Goal: Task Accomplishment & Management: Use online tool/utility

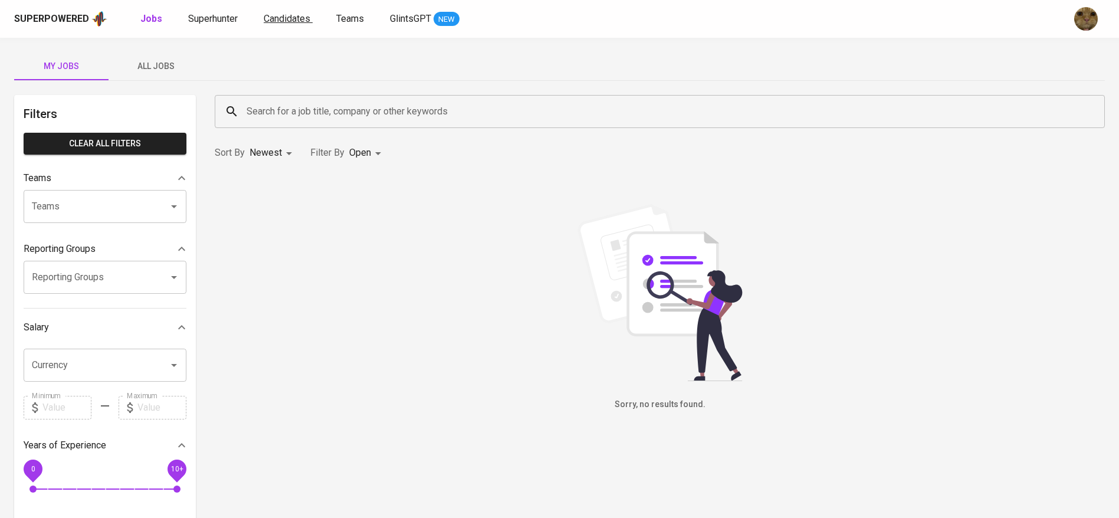
click at [264, 20] on span "Candidates" at bounding box center [287, 18] width 47 height 11
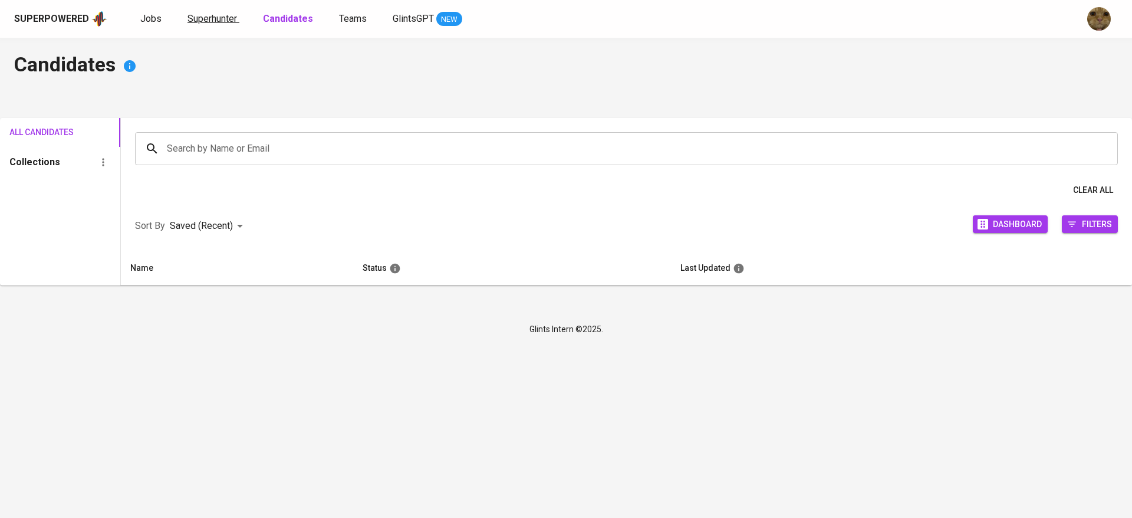
click at [225, 21] on span "Superhunter" at bounding box center [213, 18] width 50 height 11
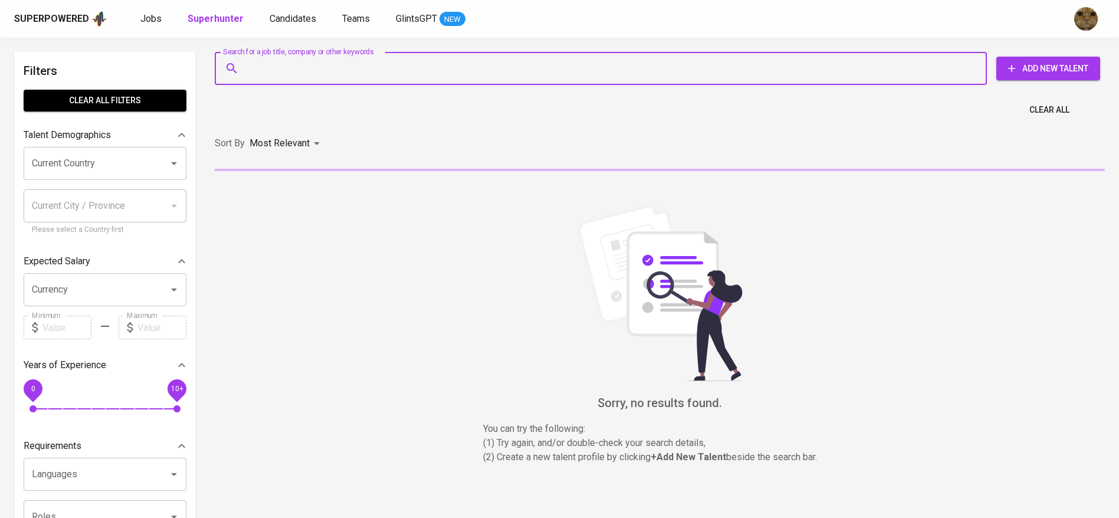
click at [287, 76] on input "Search for a job title, company or other keywords" at bounding box center [604, 68] width 720 height 22
paste input "[EMAIL_ADDRESS][DOMAIN_NAME]"
type input "[EMAIL_ADDRESS][DOMAIN_NAME]"
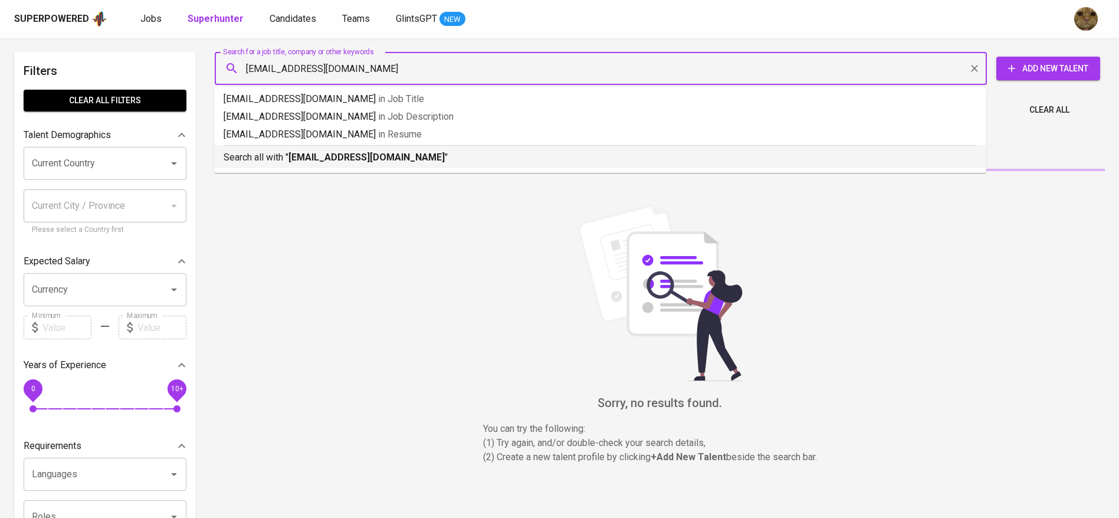
click at [277, 154] on p "Search all with " [EMAIL_ADDRESS][DOMAIN_NAME] "" at bounding box center [600, 157] width 753 height 14
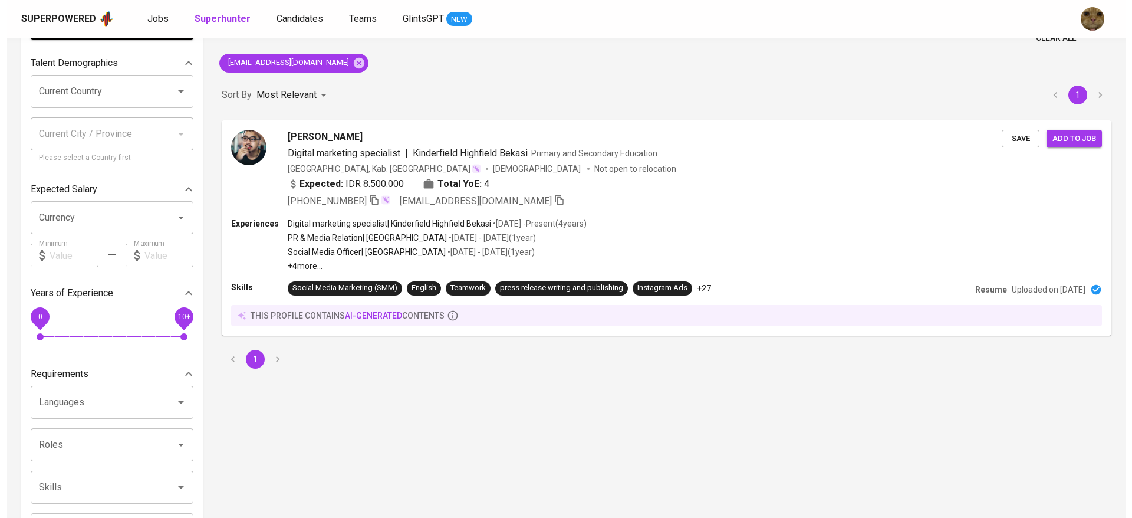
scroll to position [87, 0]
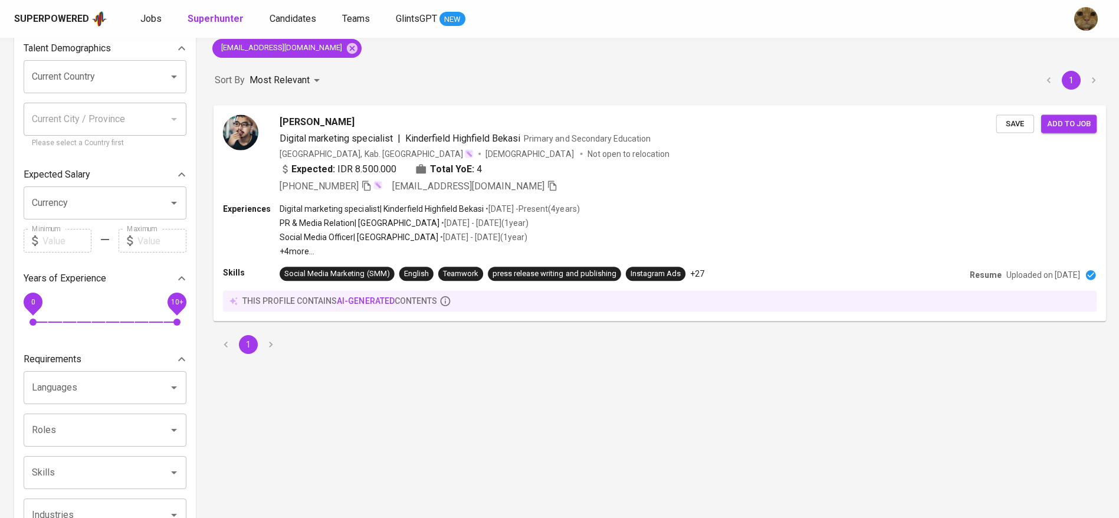
click at [803, 166] on div "Expected: IDR 8.500.000 Total YoE: 4" at bounding box center [638, 170] width 717 height 17
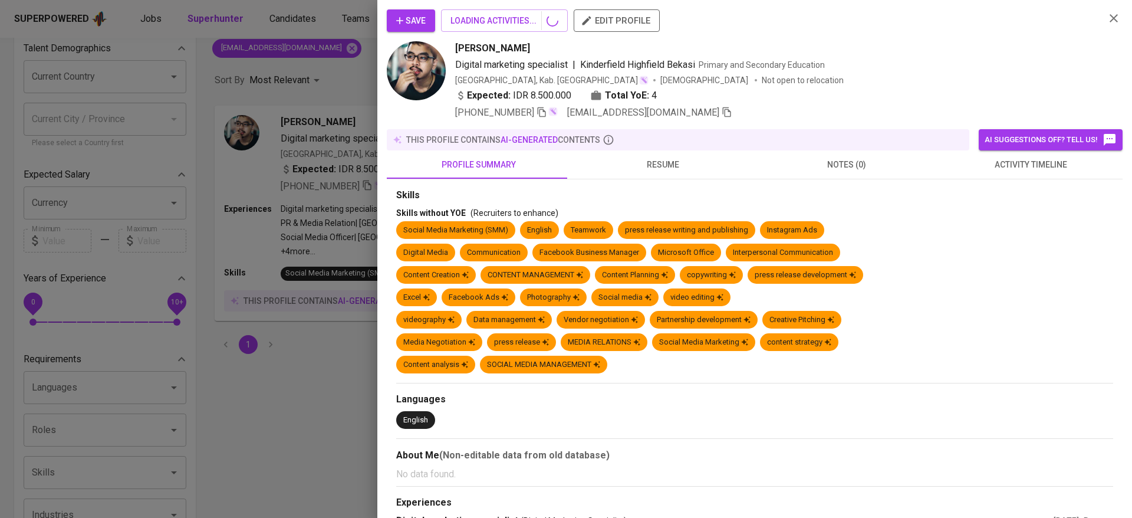
click at [1008, 156] on button "activity timeline" at bounding box center [1031, 164] width 184 height 28
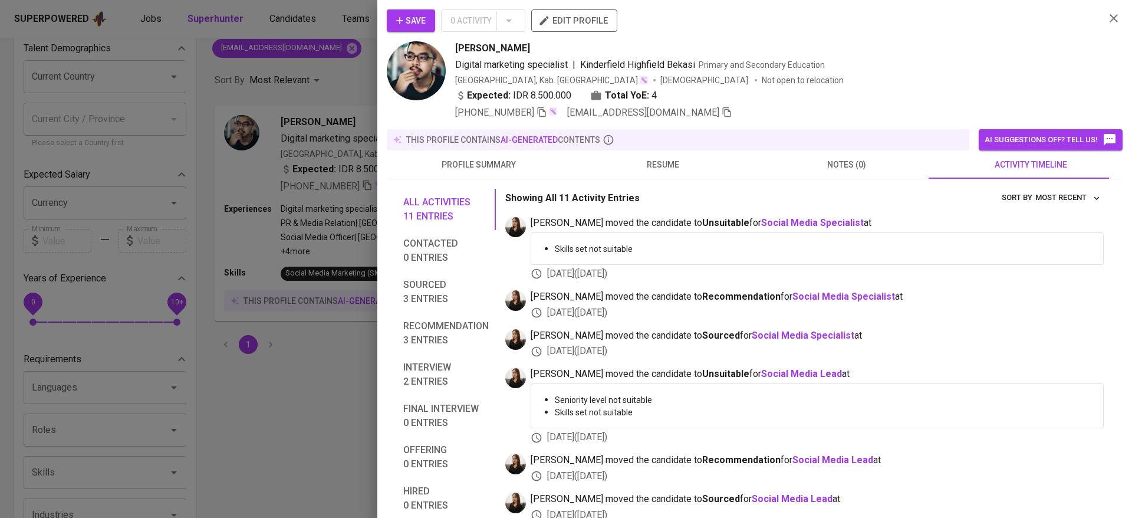
click at [1000, 166] on span "activity timeline" at bounding box center [1031, 164] width 170 height 15
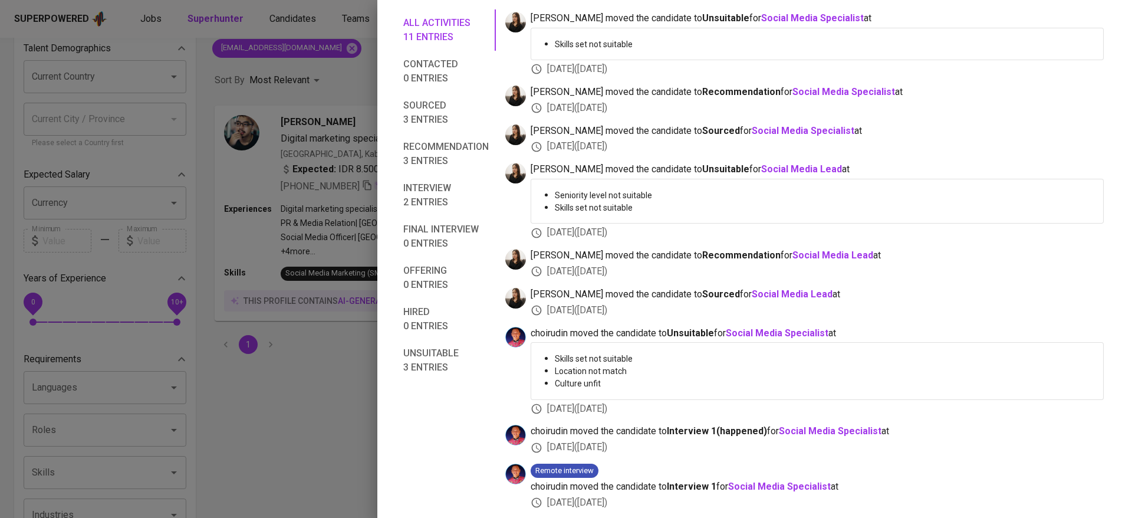
scroll to position [287, 0]
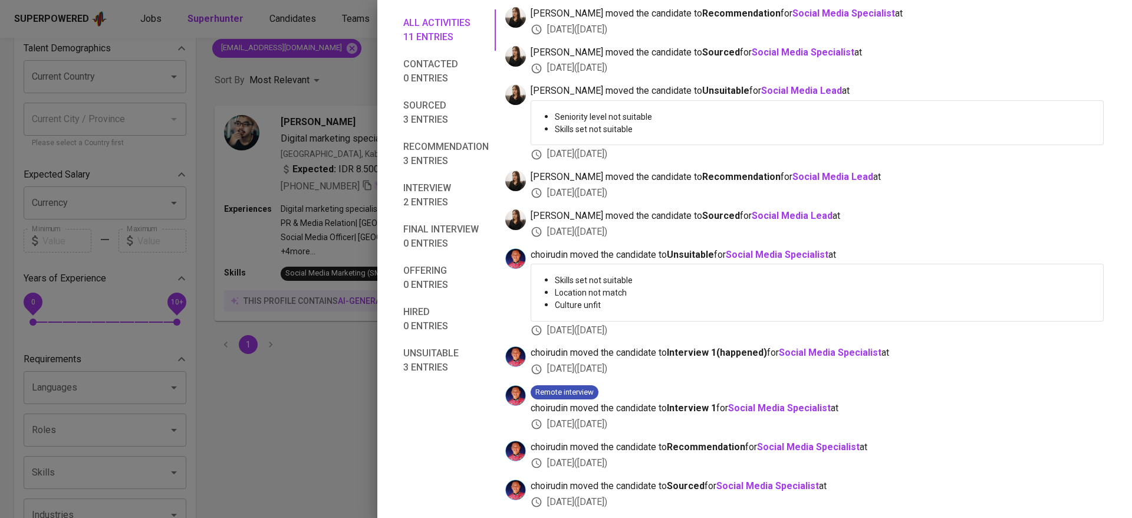
click at [423, 139] on button "Recommendation 3 entries" at bounding box center [446, 153] width 100 height 41
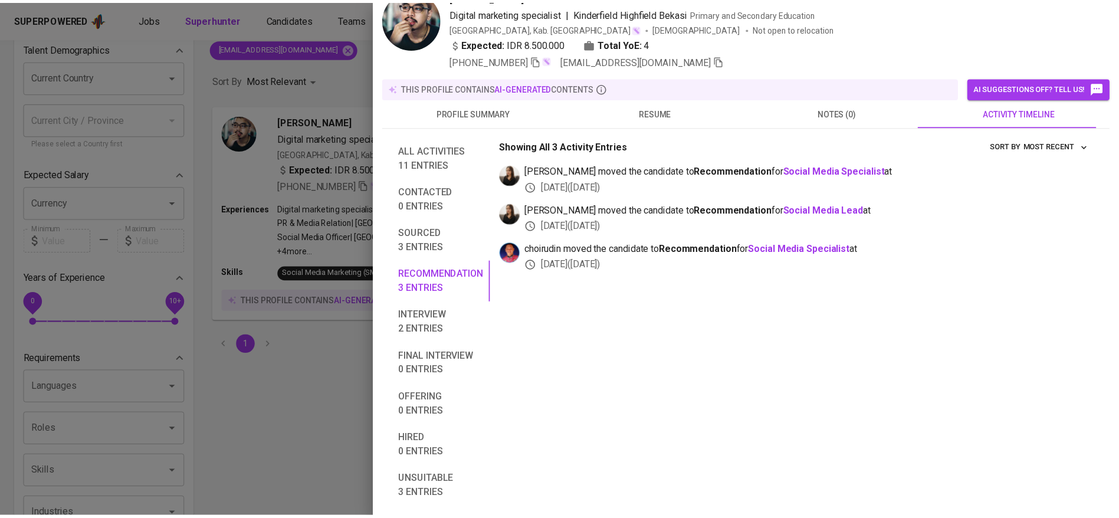
scroll to position [0, 0]
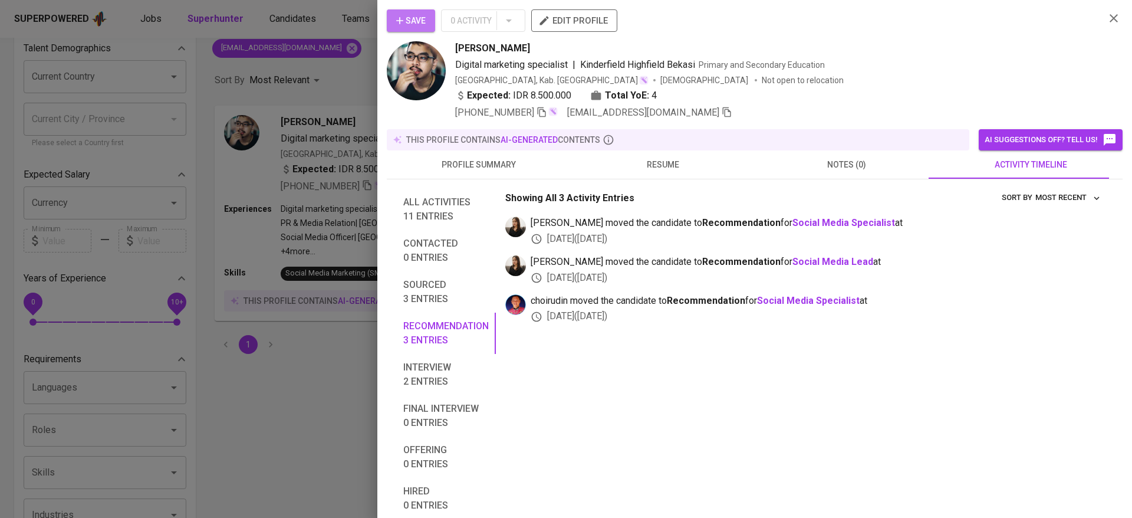
click at [402, 17] on icon "button" at bounding box center [400, 21] width 12 height 12
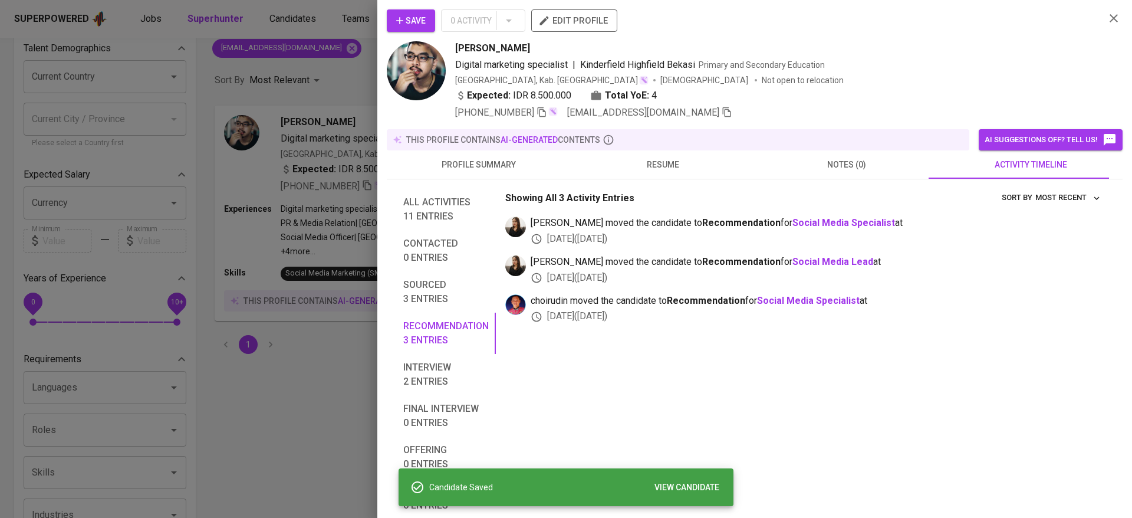
click at [238, 79] on div at bounding box center [566, 259] width 1132 height 518
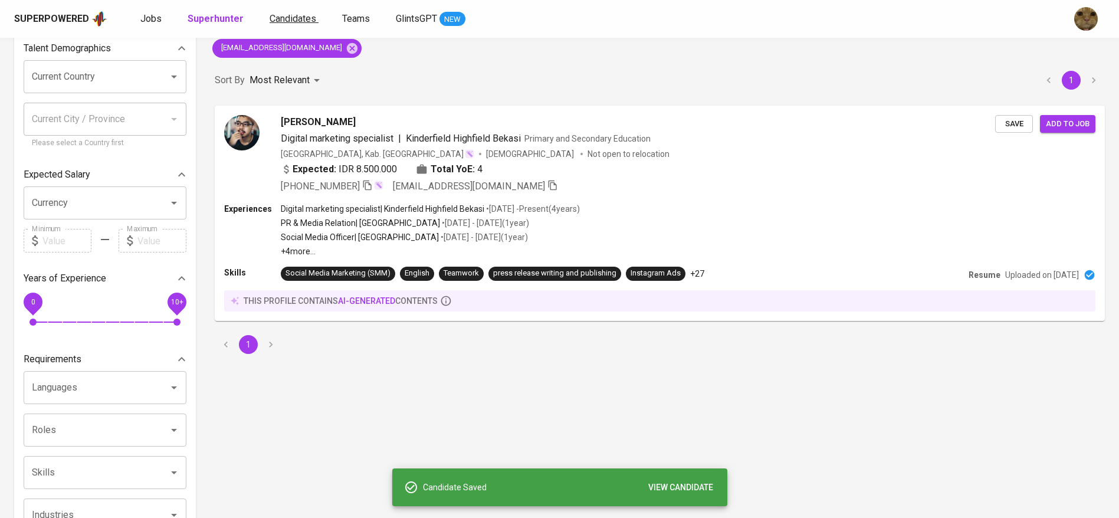
click at [291, 20] on span "Candidates" at bounding box center [293, 18] width 47 height 11
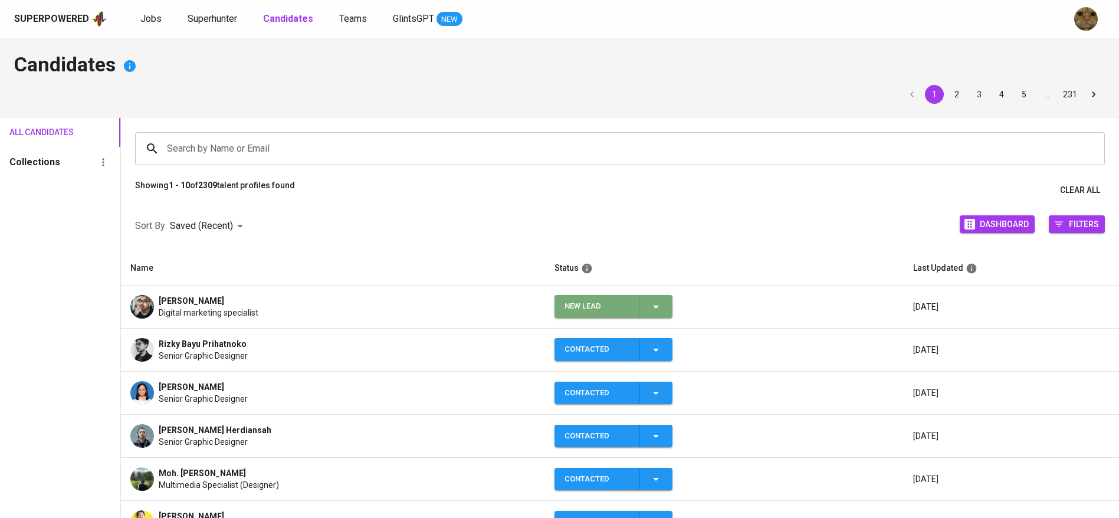
click at [654, 303] on icon "button" at bounding box center [656, 307] width 14 height 14
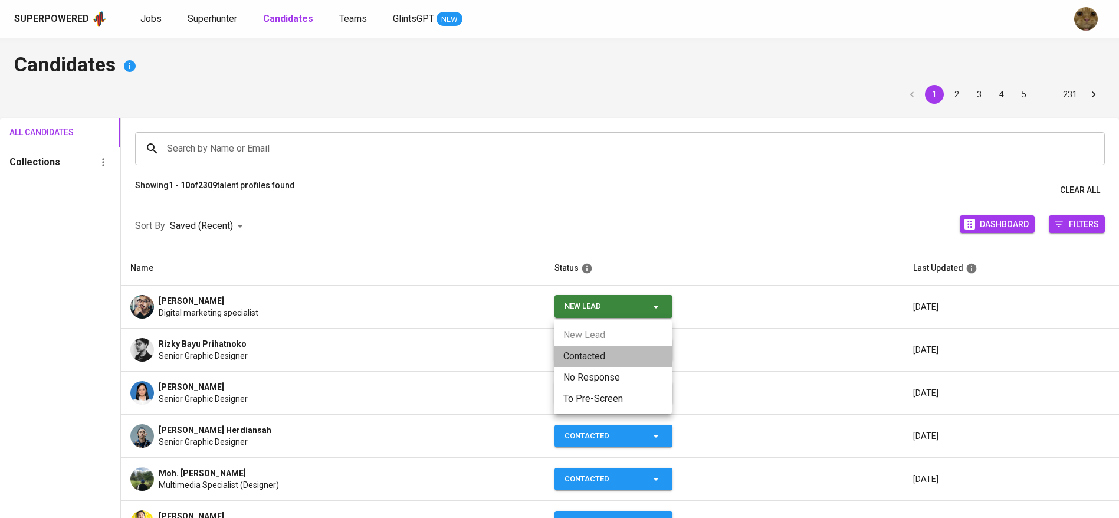
click at [606, 349] on li "Contacted" at bounding box center [613, 356] width 118 height 21
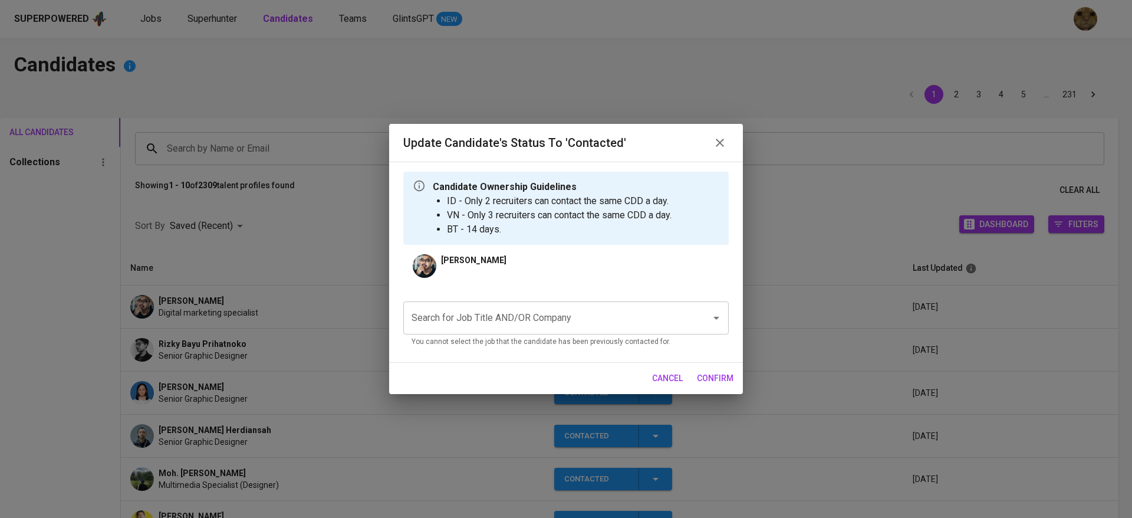
click at [505, 334] on div "Search for Job Title AND/OR Company Search for Job Title AND/OR Company You can…" at bounding box center [566, 324] width 326 height 47
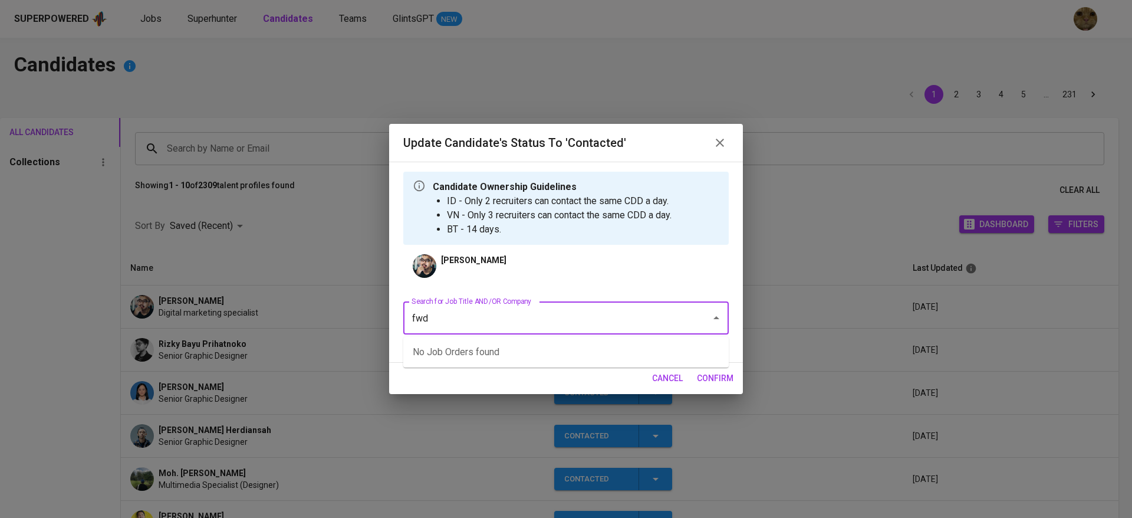
type input "d"
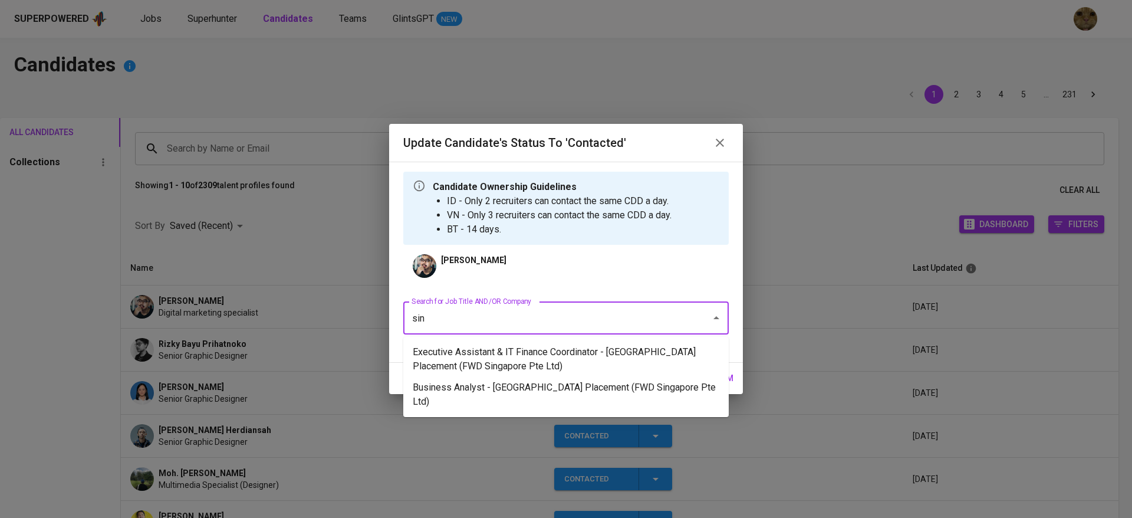
type input "sing"
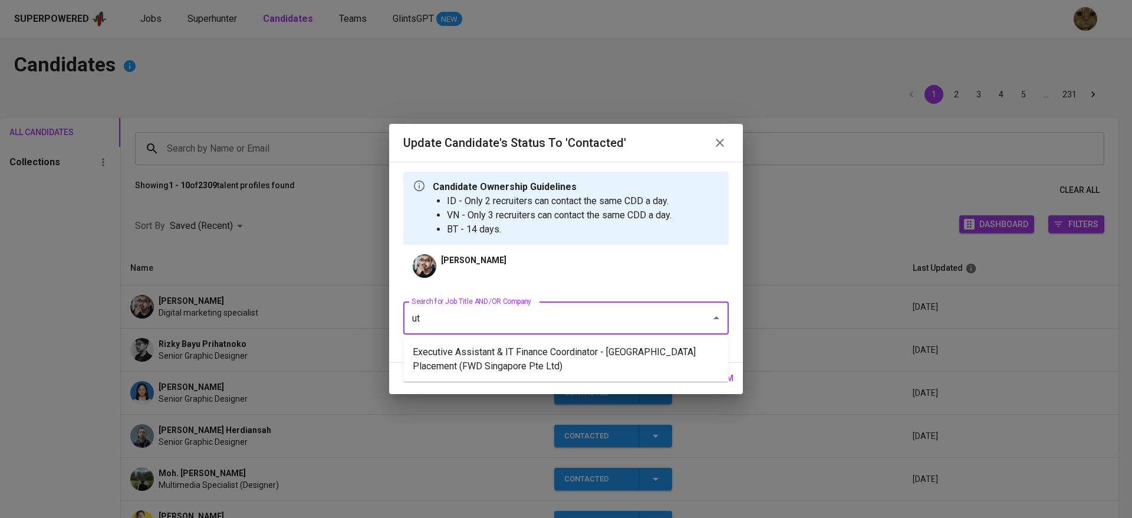
type input "uth"
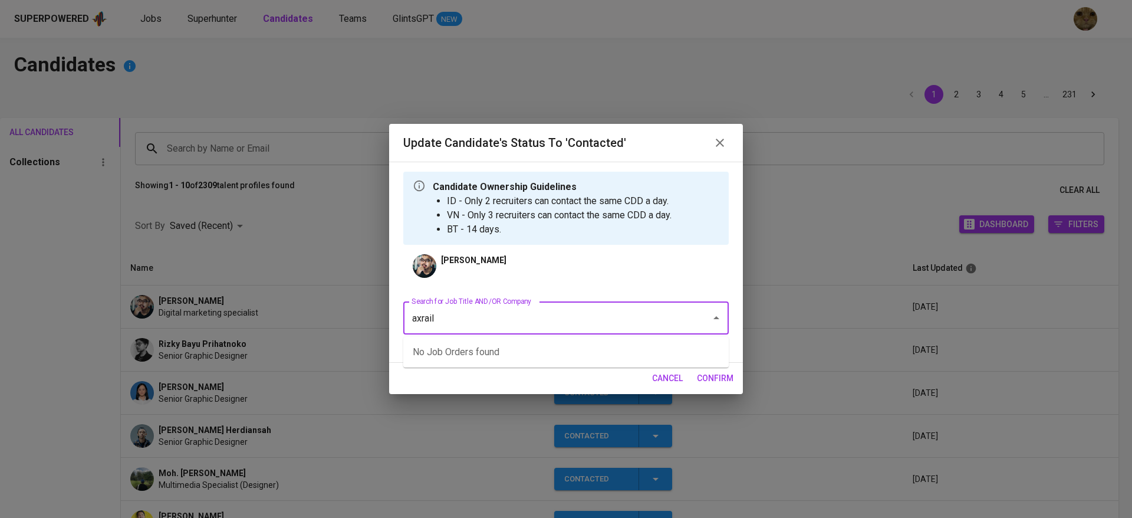
type input "axrail"
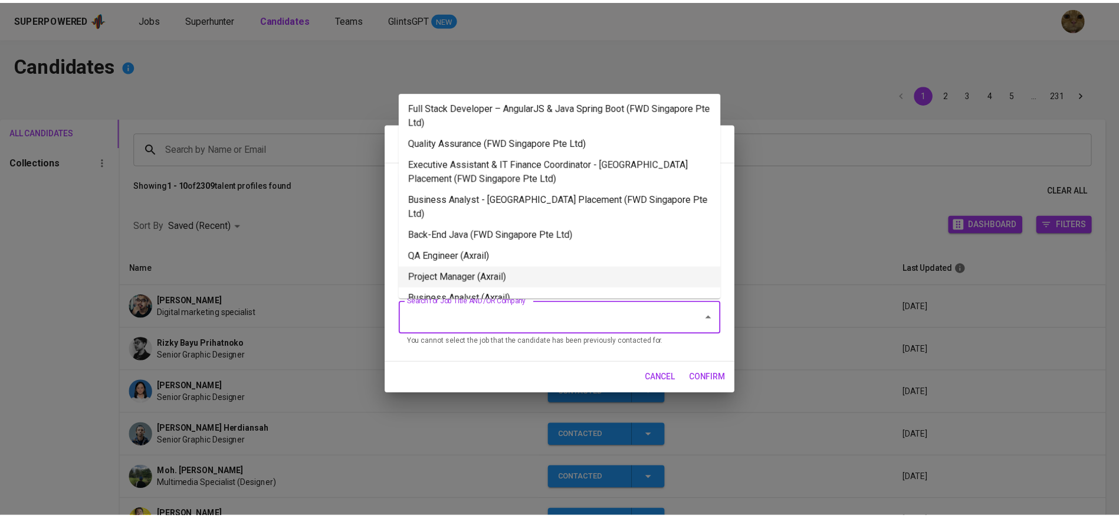
scroll to position [22, 0]
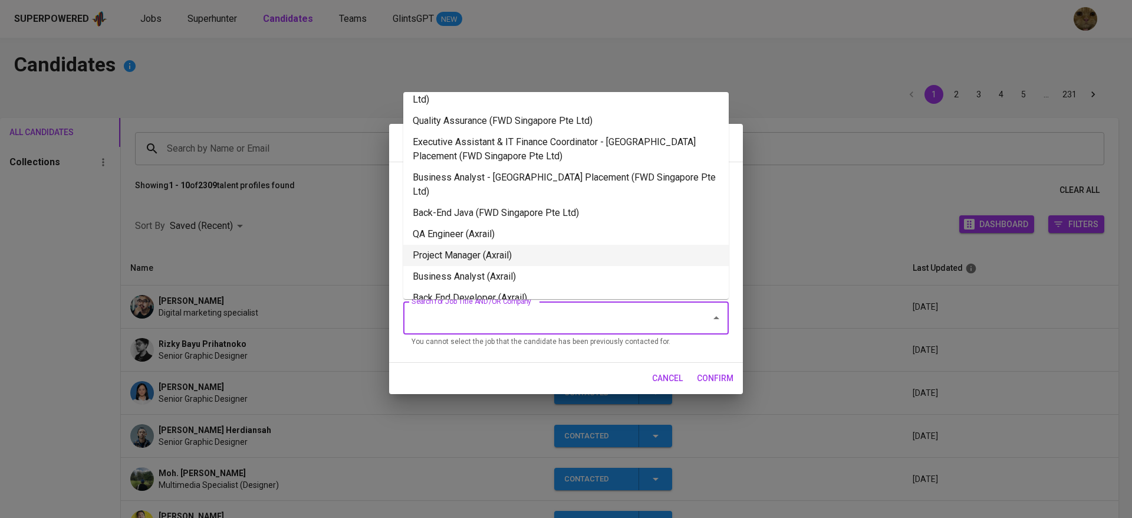
click at [526, 245] on li "Project Manager (Axrail)" at bounding box center [566, 255] width 326 height 21
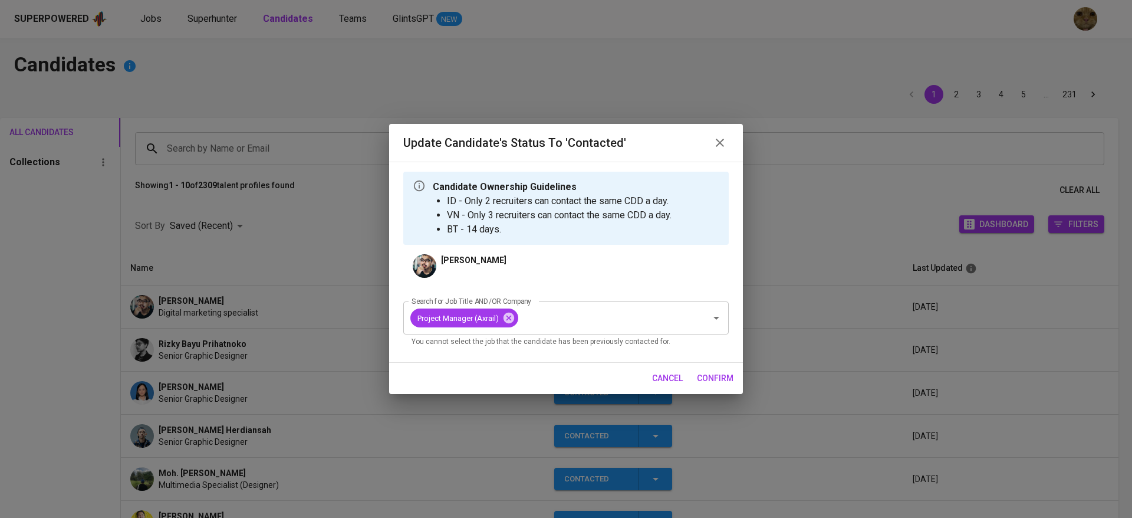
click at [698, 371] on span "confirm" at bounding box center [715, 378] width 37 height 15
